Goal: Transaction & Acquisition: Purchase product/service

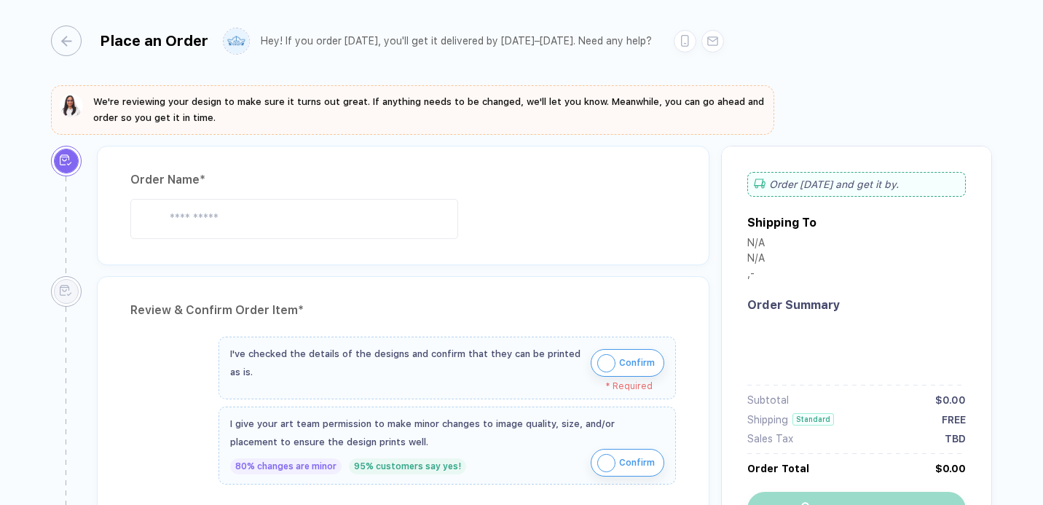
type input "********"
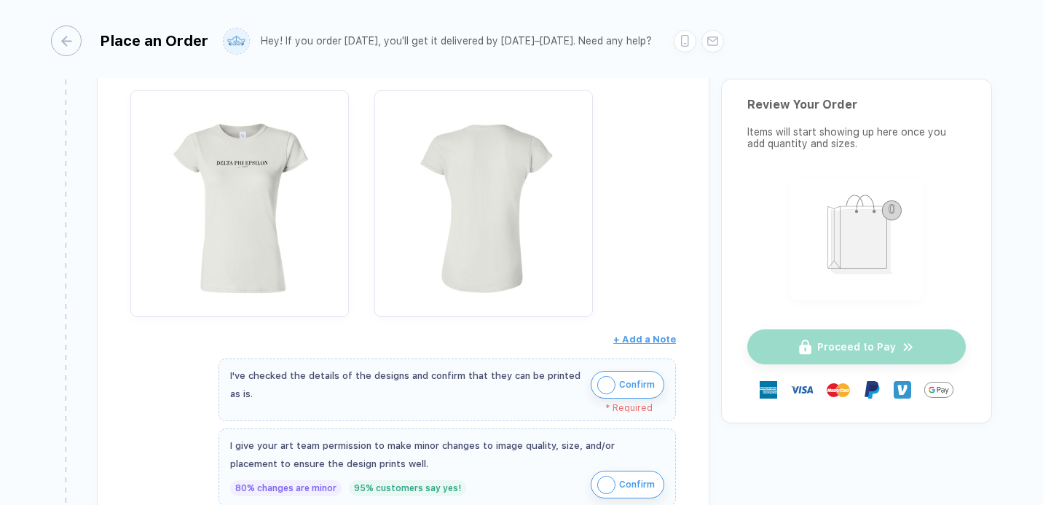
scroll to position [638, 0]
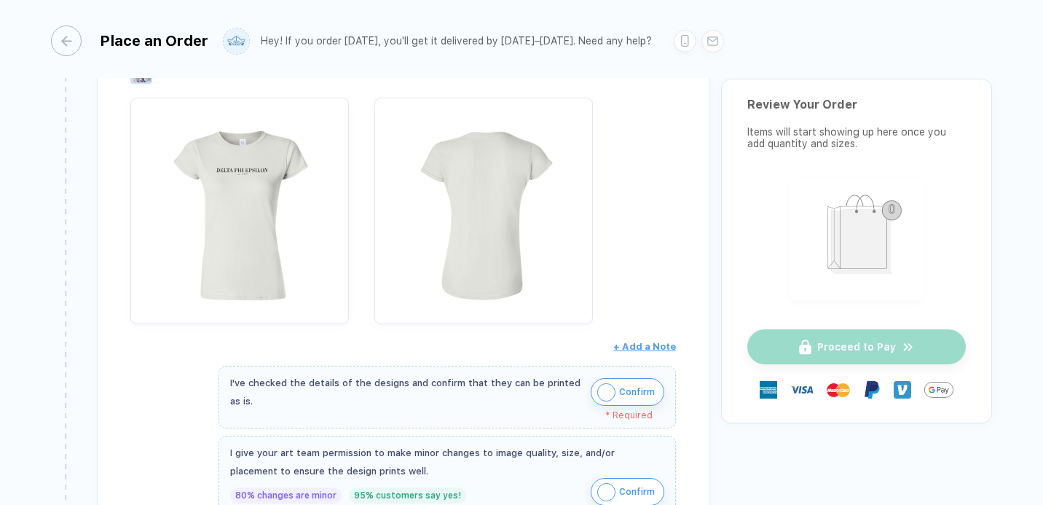
click at [607, 383] on img "button" at bounding box center [606, 392] width 18 height 18
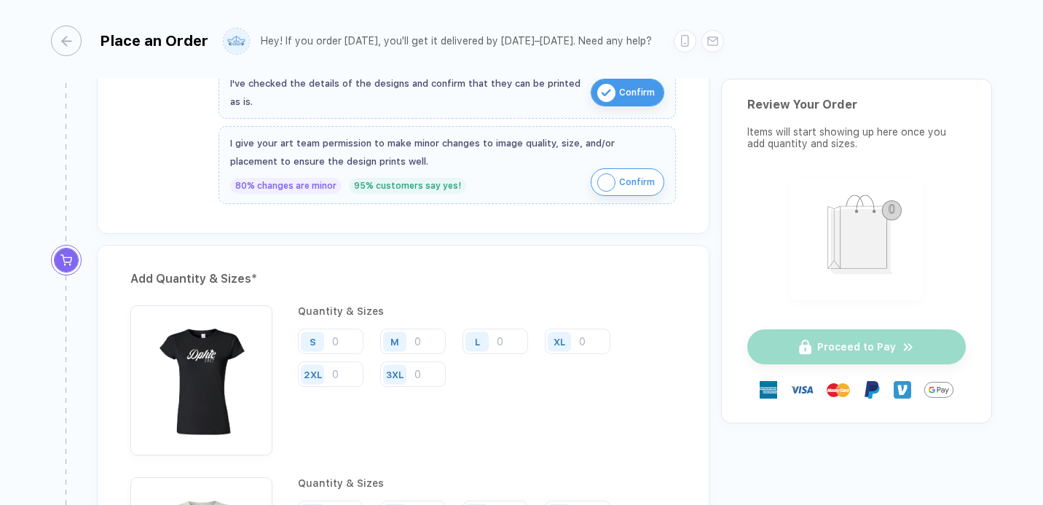
scroll to position [917, 0]
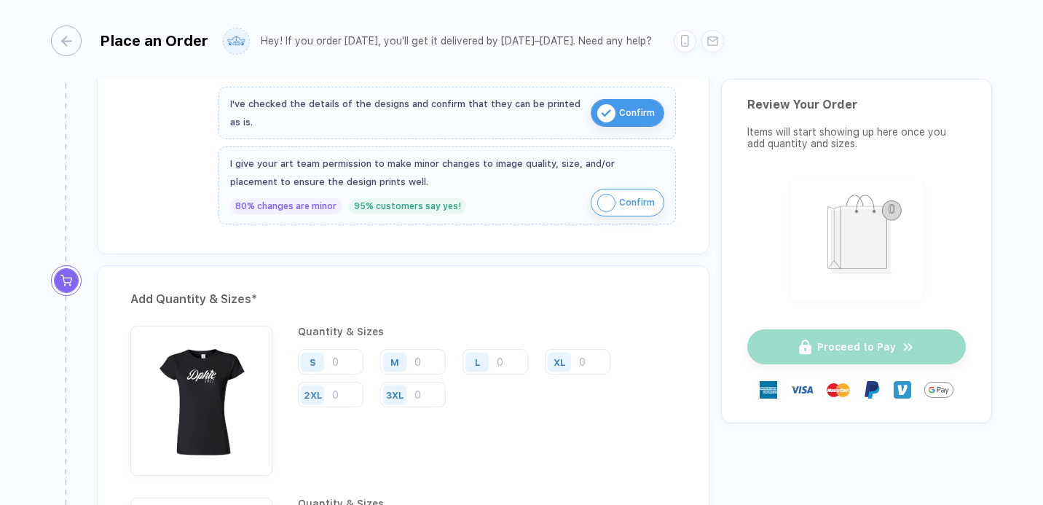
click at [601, 199] on img "button" at bounding box center [606, 203] width 18 height 18
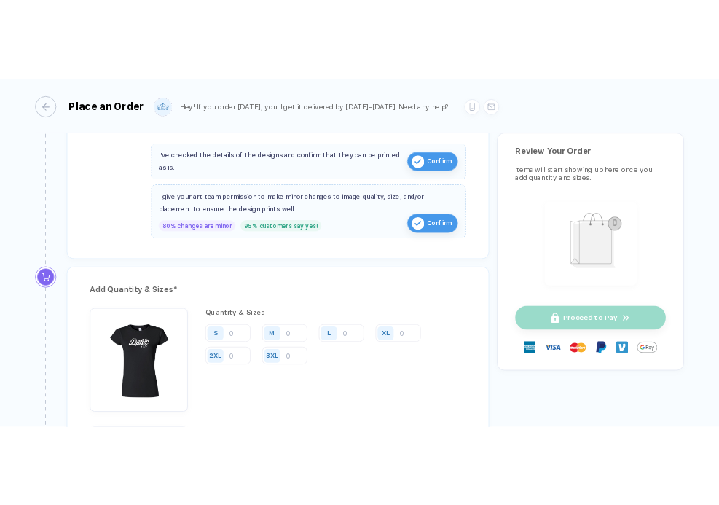
scroll to position [1122, 0]
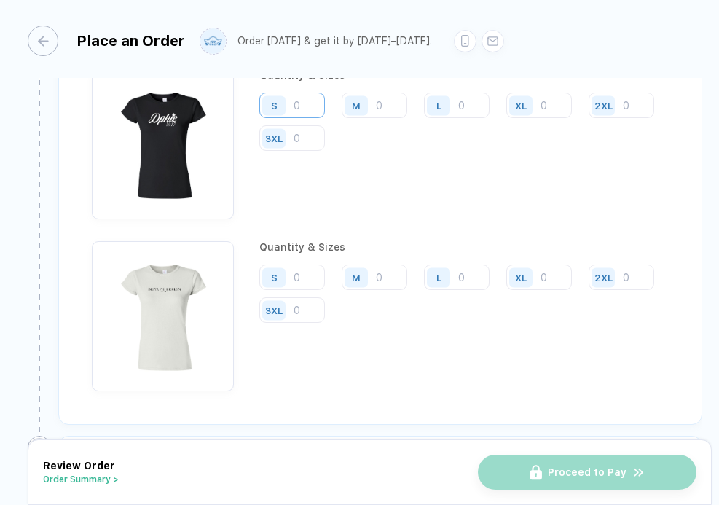
click at [300, 103] on input "number" at bounding box center [292, 105] width 66 height 25
type input "12"
click at [377, 104] on input "number" at bounding box center [375, 105] width 66 height 25
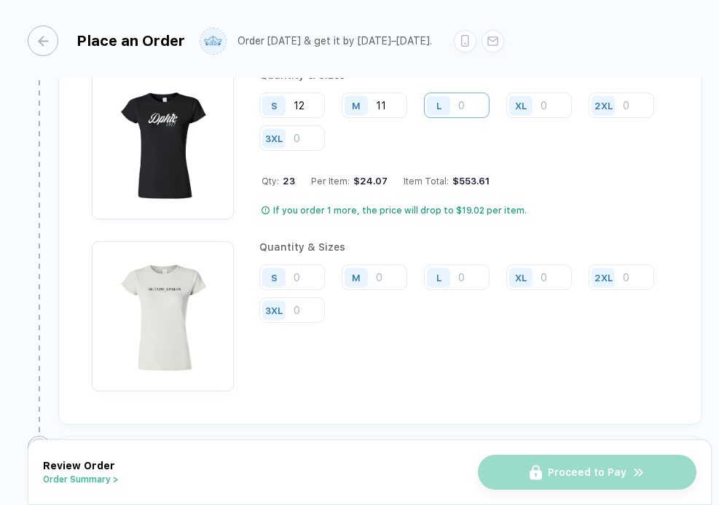
type input "11"
click at [466, 101] on input "number" at bounding box center [457, 105] width 66 height 25
type input "2"
click at [543, 98] on input "number" at bounding box center [539, 105] width 66 height 25
type input "2"
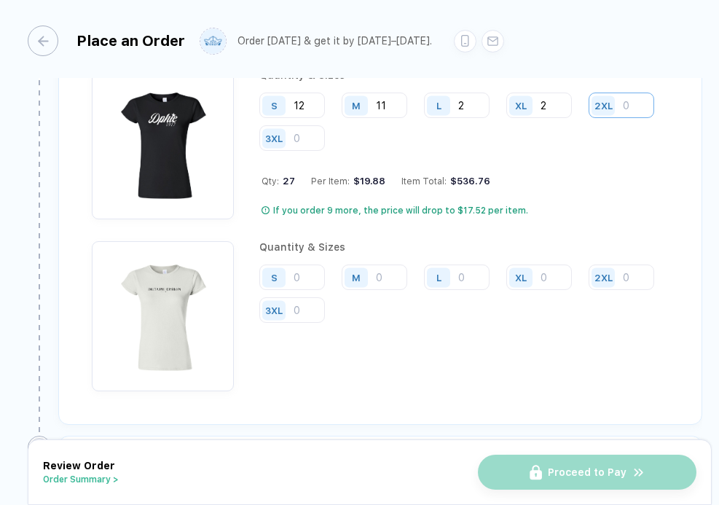
click at [589, 118] on input "number" at bounding box center [622, 105] width 66 height 25
type input "1"
click at [306, 118] on input "number" at bounding box center [292, 105] width 66 height 25
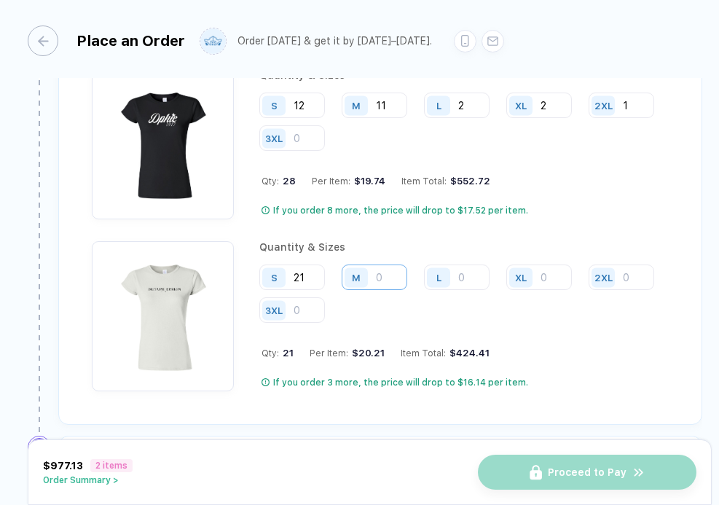
type input "21"
click at [384, 118] on input "number" at bounding box center [375, 105] width 66 height 25
type input "20"
click at [463, 118] on input "number" at bounding box center [457, 105] width 66 height 25
type input "5"
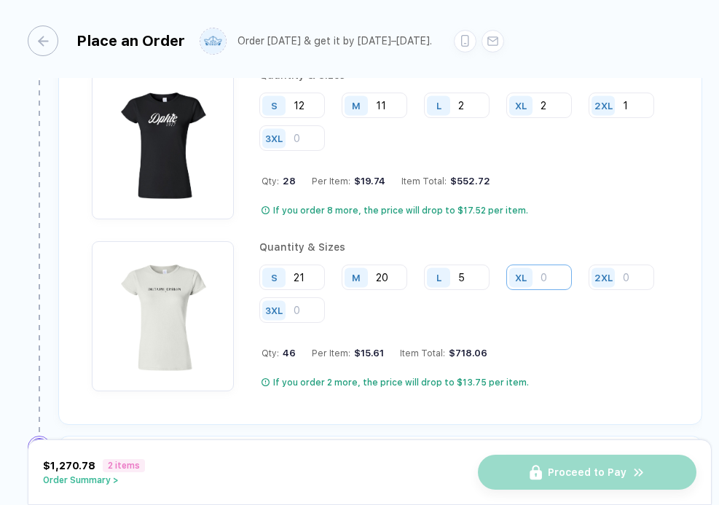
click at [560, 118] on input "number" at bounding box center [539, 105] width 66 height 25
type input "4"
click at [589, 118] on input "number" at bounding box center [622, 105] width 66 height 25
type input "2"
click at [474, 100] on input "2" at bounding box center [457, 105] width 66 height 25
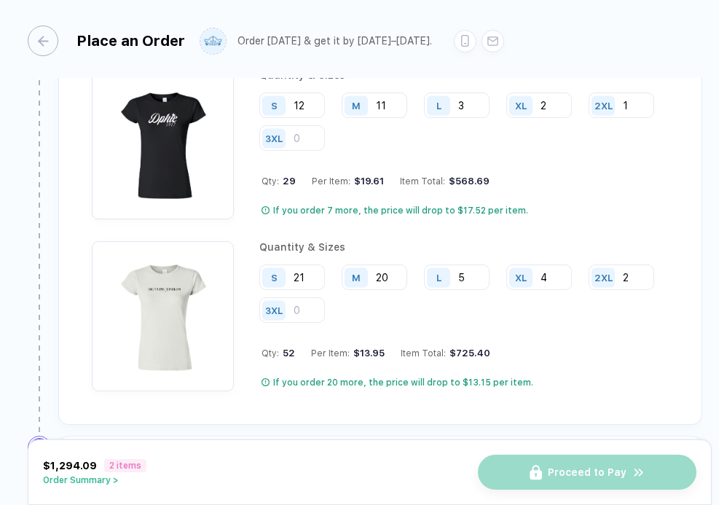
type input "3"
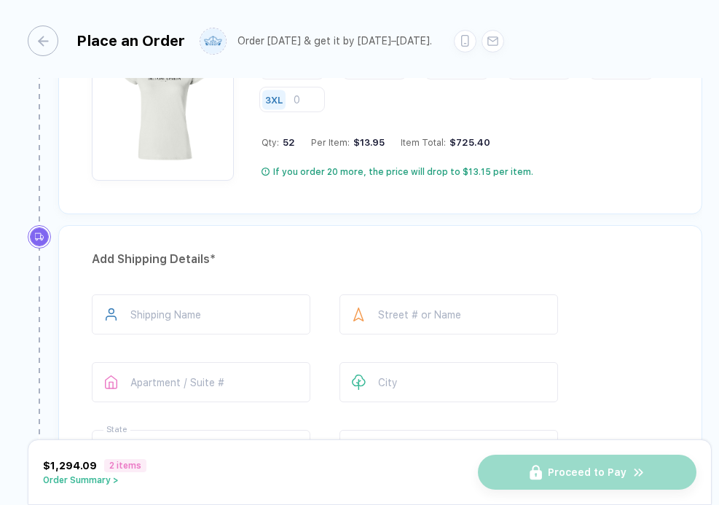
scroll to position [1381, 0]
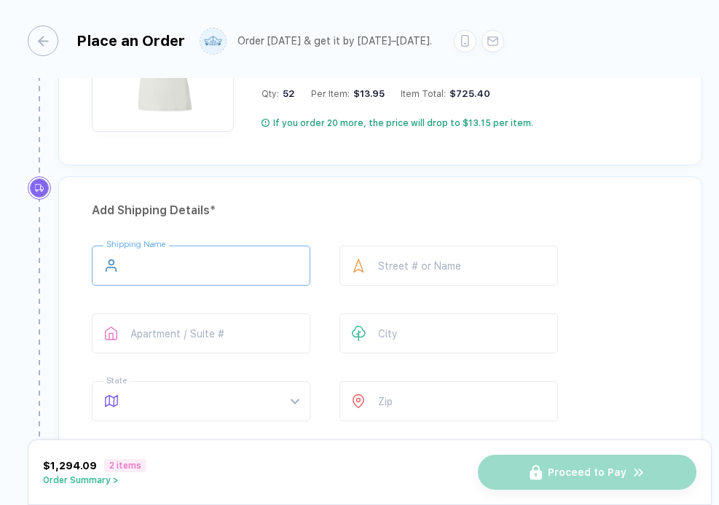
click at [161, 278] on input "text" at bounding box center [201, 266] width 219 height 40
type input "**********"
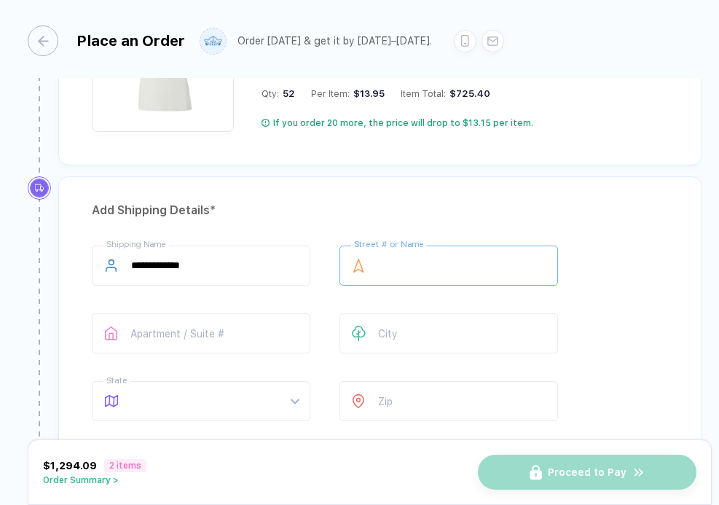
click at [386, 264] on input "text" at bounding box center [449, 266] width 219 height 40
type input "**********"
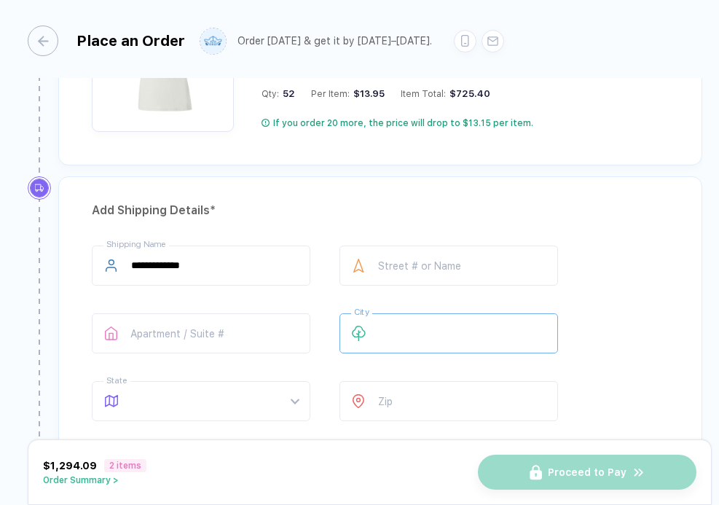
type input "**********"
type input "**"
type input "*****"
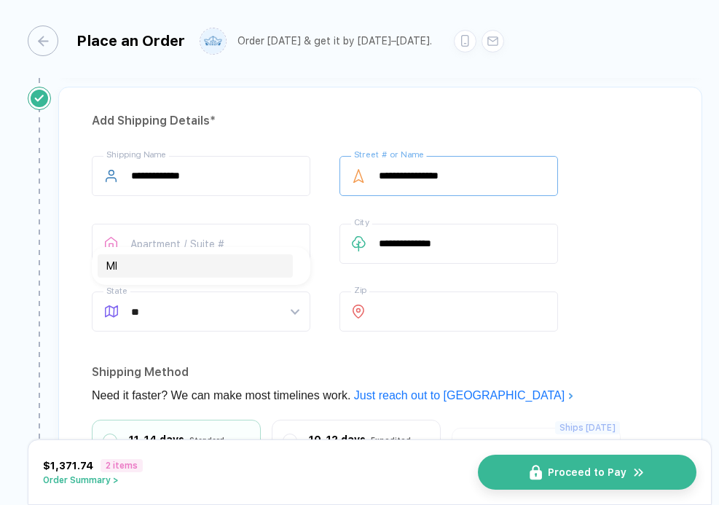
scroll to position [1472, 0]
click at [273, 360] on div "Shipping Method" at bounding box center [380, 371] width 577 height 23
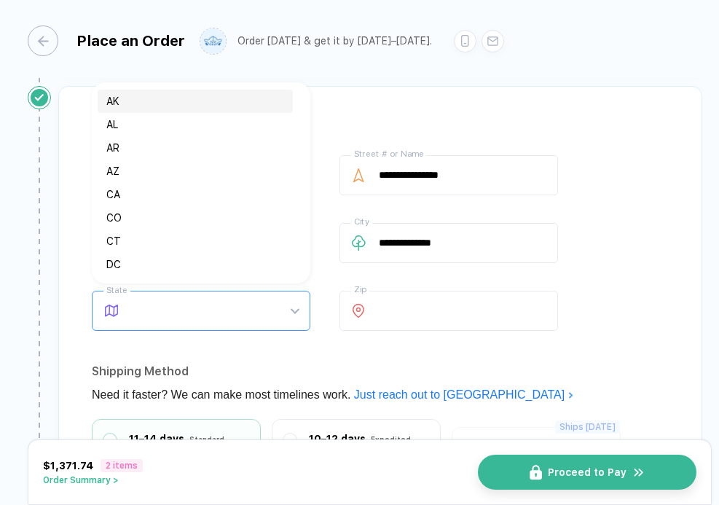
click at [299, 304] on div at bounding box center [201, 311] width 219 height 40
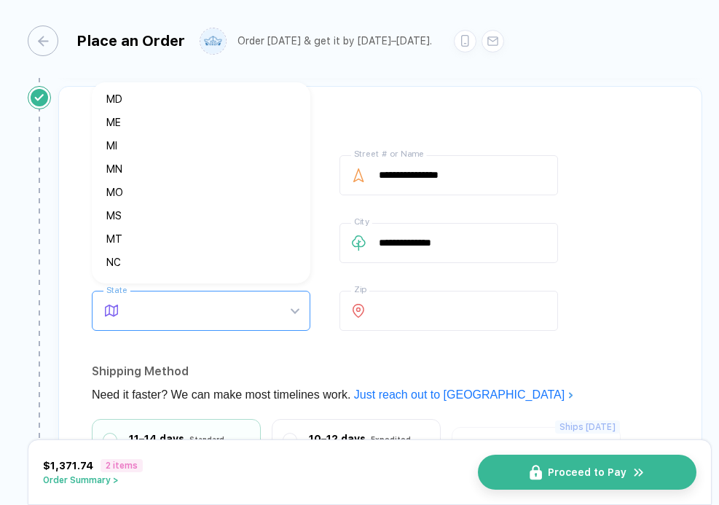
scroll to position [469, 0]
click at [122, 137] on div "MI" at bounding box center [195, 145] width 178 height 16
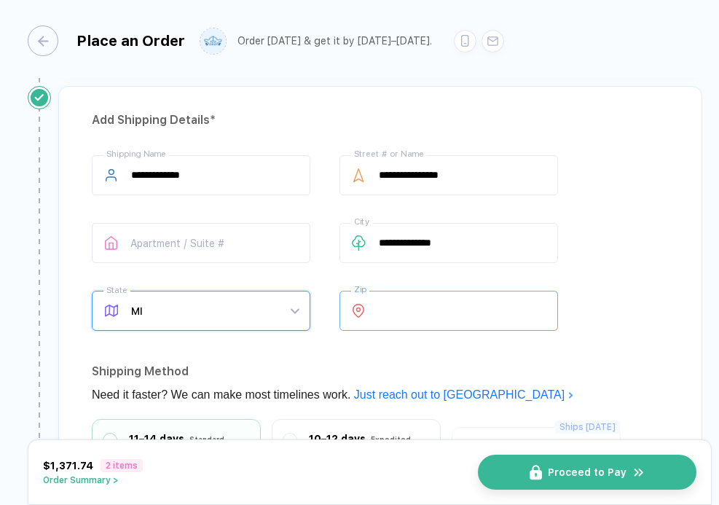
click at [406, 307] on input "*****" at bounding box center [449, 311] width 219 height 40
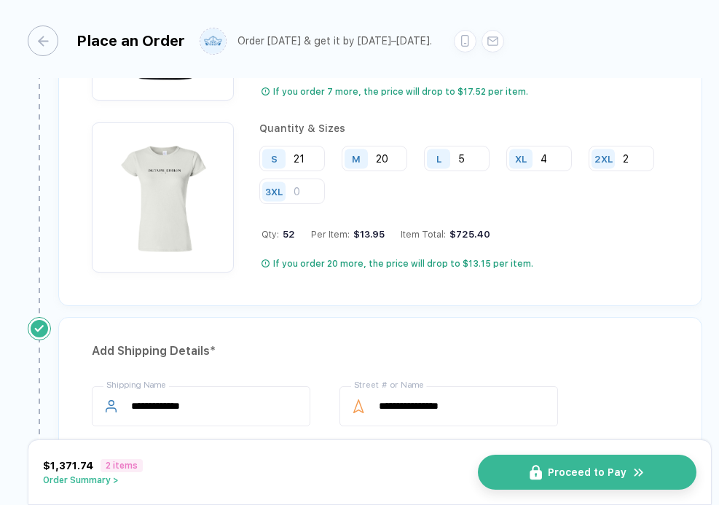
scroll to position [1233, 0]
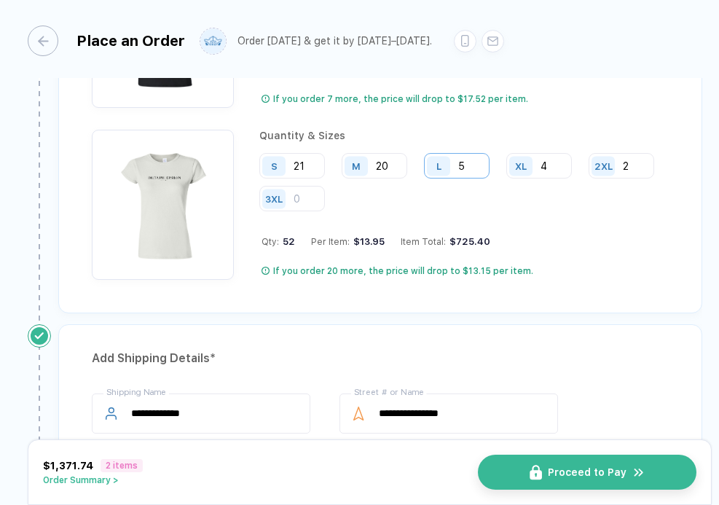
type input "*****"
type input "6"
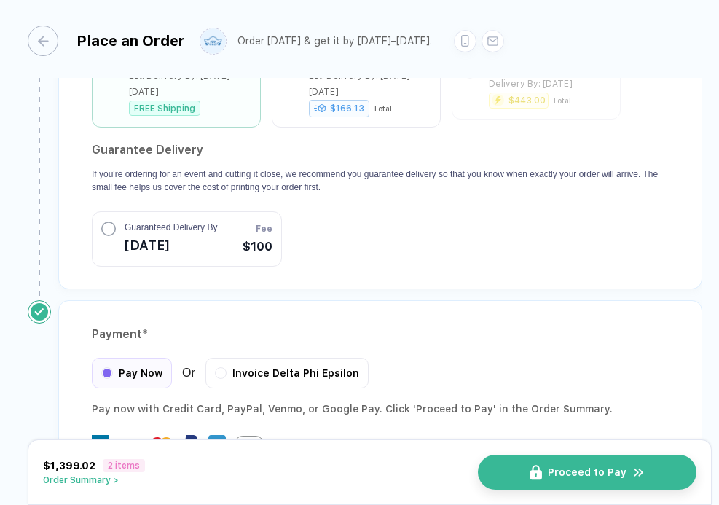
scroll to position [1893, 0]
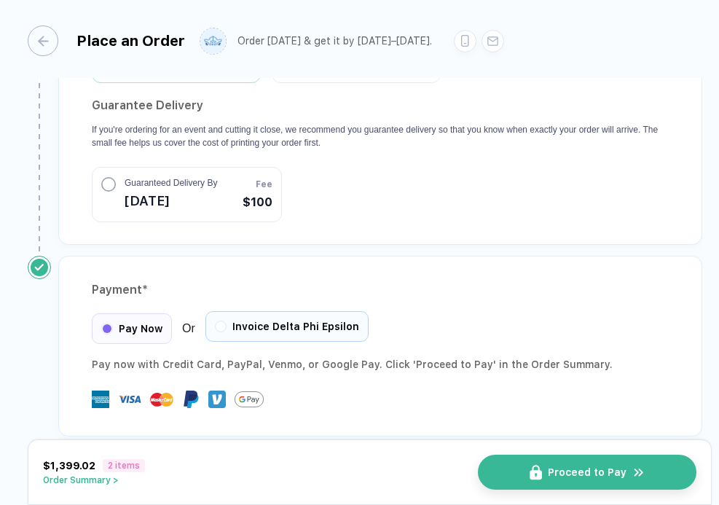
type input "21"
click at [213, 313] on div "Invoice Delta Phi Epsilon" at bounding box center [286, 326] width 163 height 31
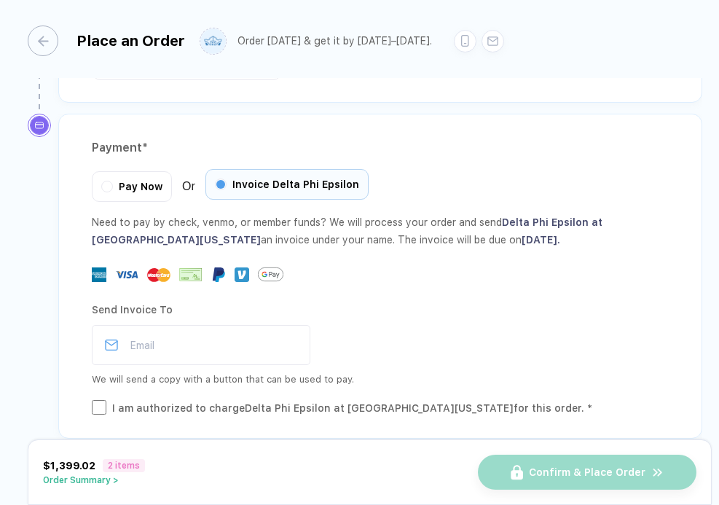
scroll to position [2037, 0]
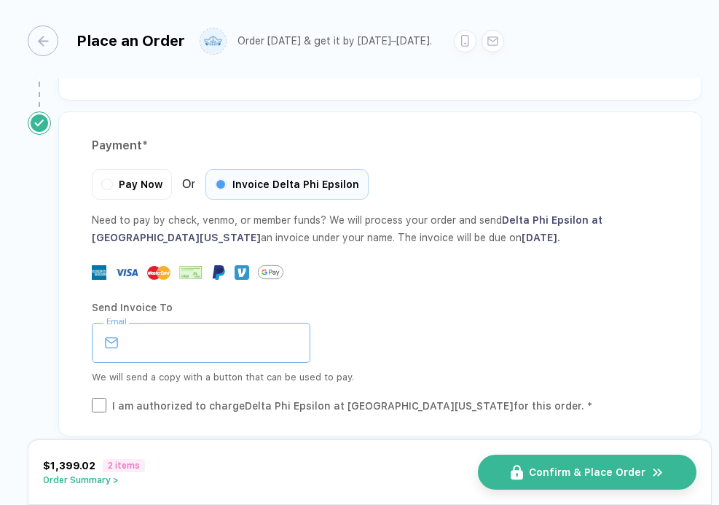
click at [143, 323] on input "email" at bounding box center [201, 343] width 219 height 40
type input "**********"
click at [106, 480] on button "Order Summary >" at bounding box center [94, 480] width 102 height 10
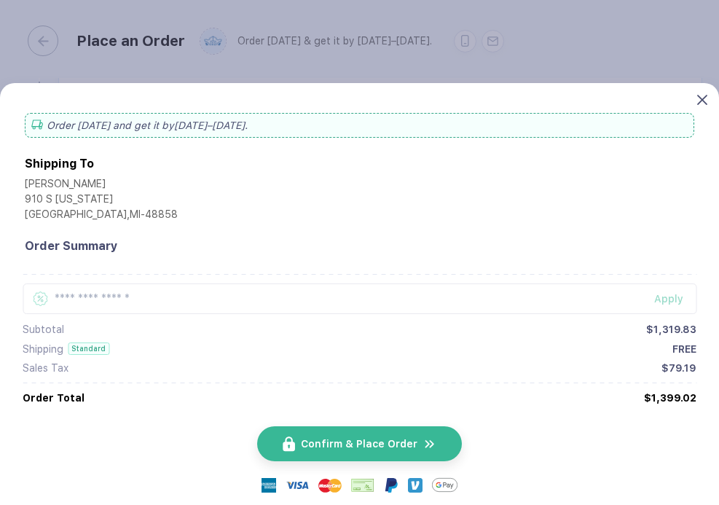
click at [700, 98] on icon at bounding box center [702, 100] width 10 height 10
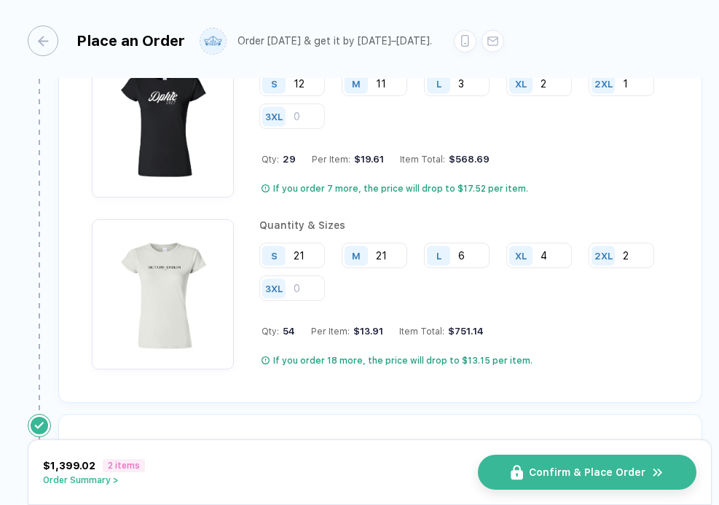
scroll to position [1131, 0]
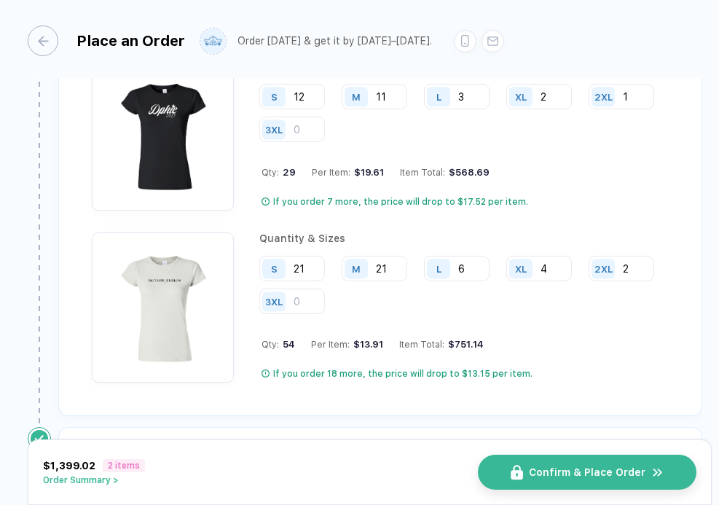
click at [158, 297] on img "button" at bounding box center [162, 303] width 127 height 127
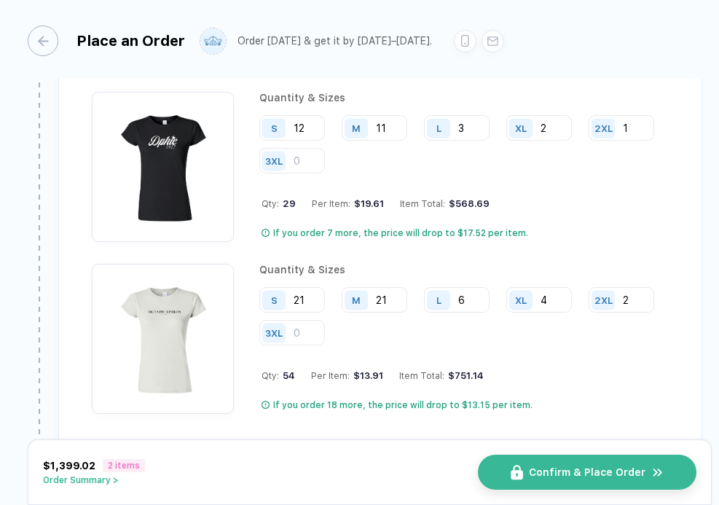
scroll to position [1101, 0]
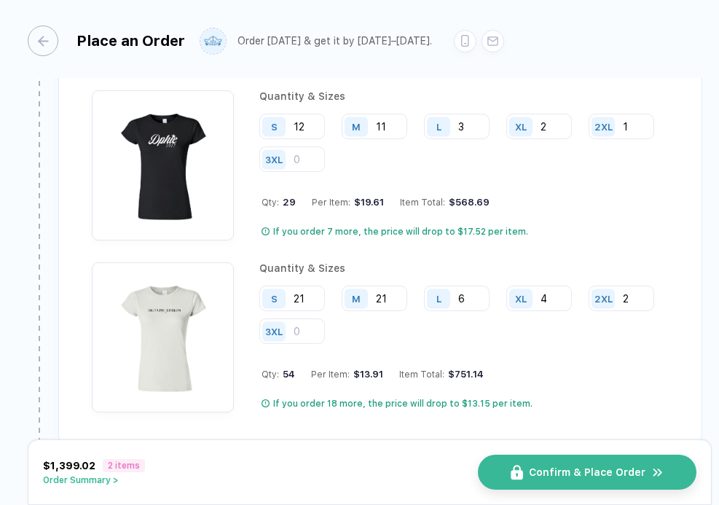
click at [109, 481] on button "Order Summary >" at bounding box center [94, 480] width 102 height 10
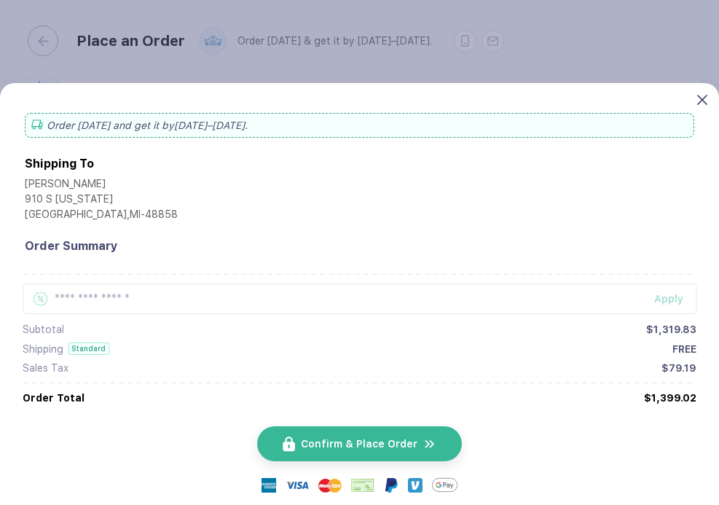
click at [699, 97] on icon at bounding box center [702, 100] width 10 height 10
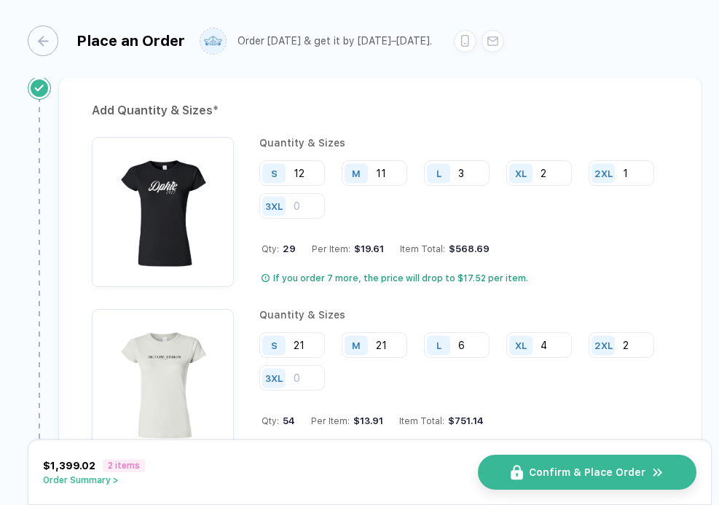
scroll to position [1086, 0]
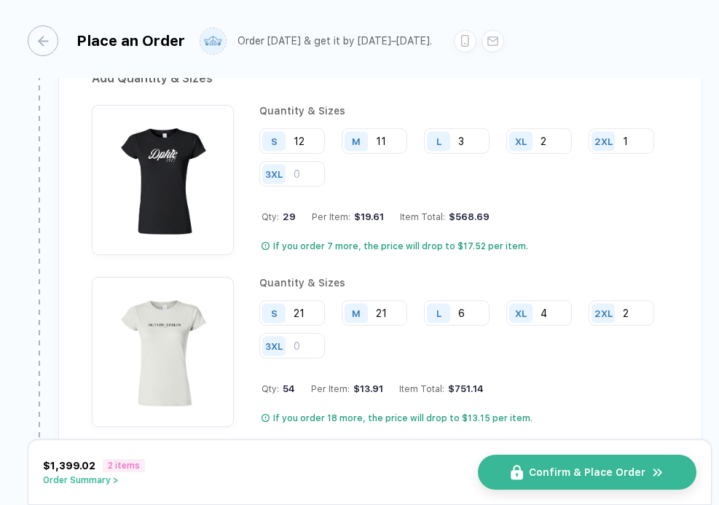
click at [111, 480] on button "Order Summary >" at bounding box center [94, 480] width 102 height 10
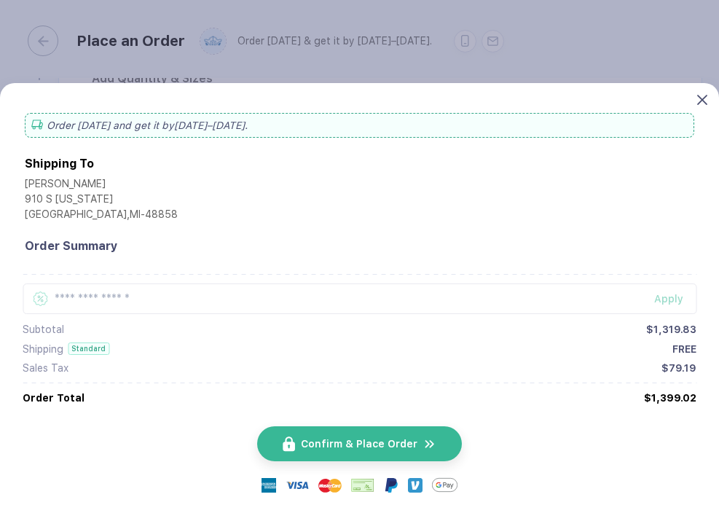
click at [699, 96] on icon at bounding box center [702, 100] width 10 height 10
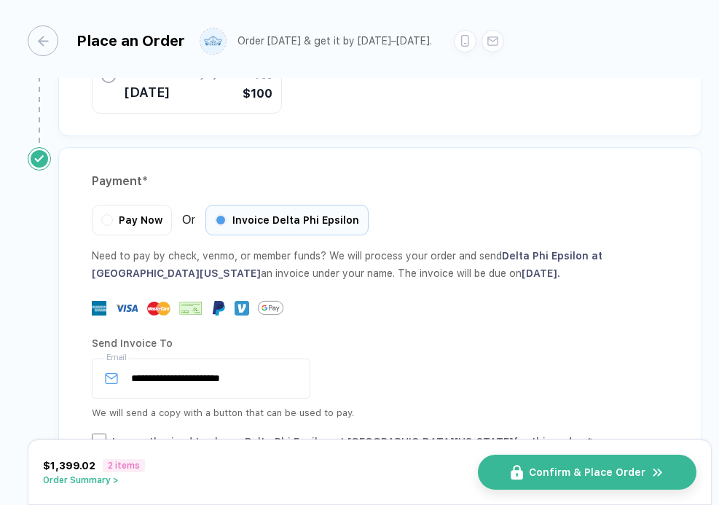
scroll to position [2037, 0]
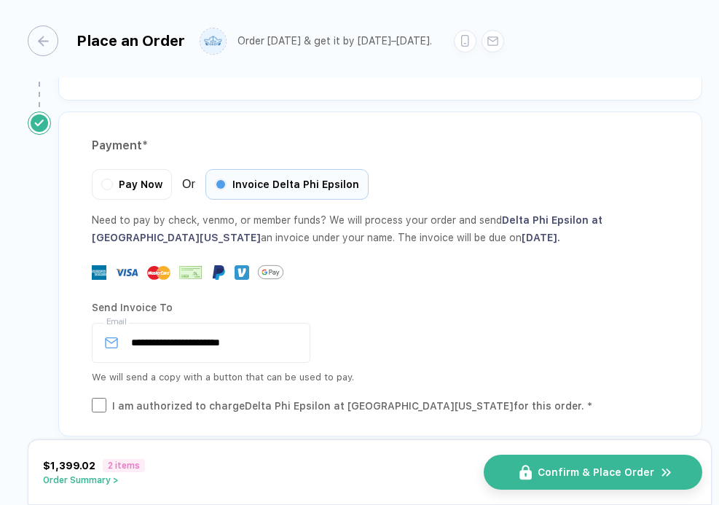
click at [613, 462] on button "Confirm & Place Order" at bounding box center [593, 472] width 219 height 35
